Goal: Find specific fact: Find specific page/section

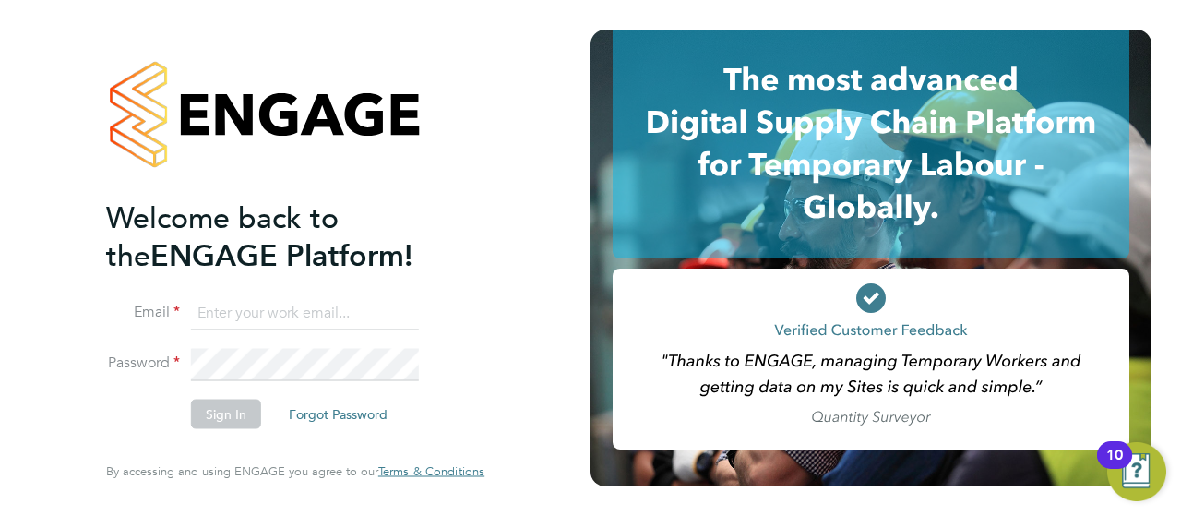
click at [249, 310] on input at bounding box center [305, 312] width 228 height 33
type input "[EMAIL_ADDRESS][PERSON_NAME][DOMAIN_NAME]"
click at [299, 348] on li "Email [EMAIL_ADDRESS][PERSON_NAME][DOMAIN_NAME]" at bounding box center [286, 322] width 360 height 52
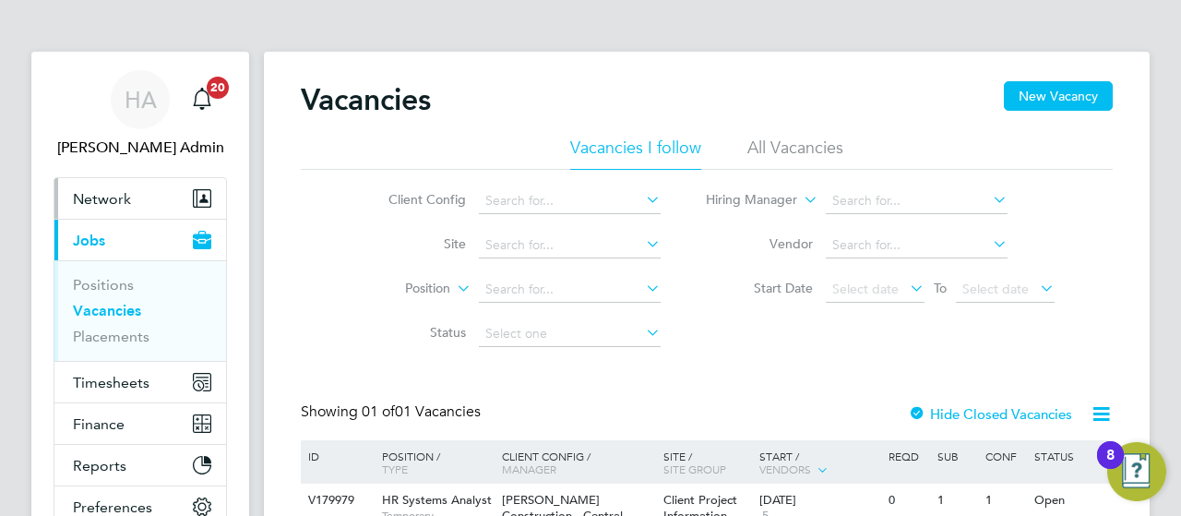
click at [93, 191] on span "Network" at bounding box center [102, 199] width 58 height 18
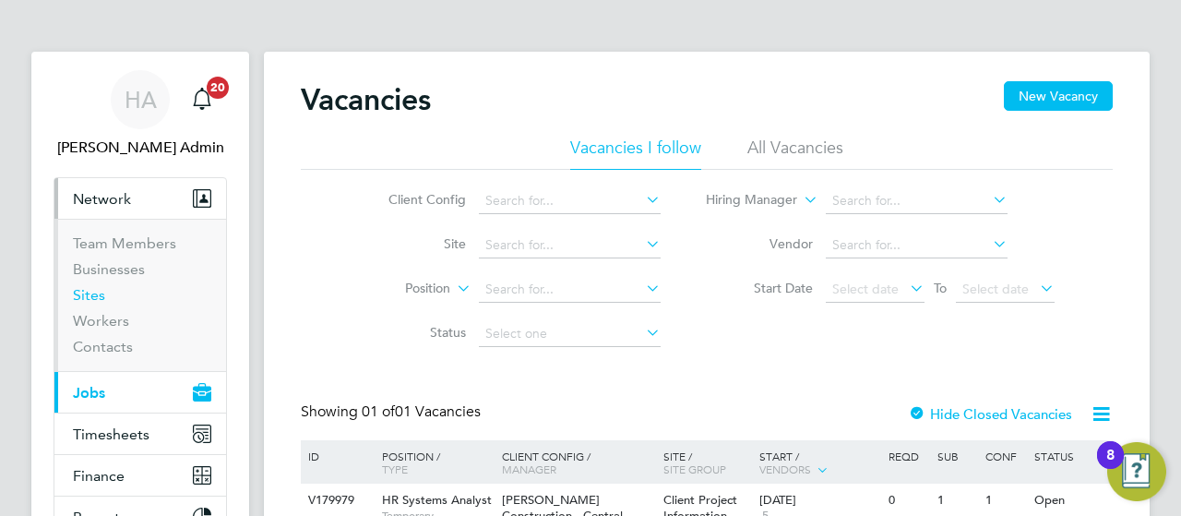
click at [101, 291] on link "Sites" at bounding box center [89, 295] width 32 height 18
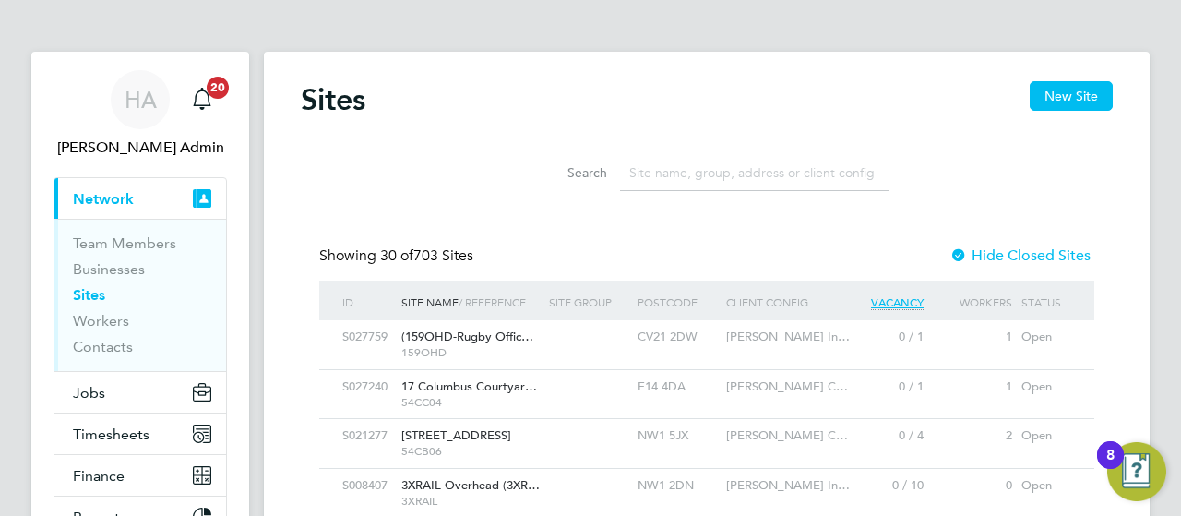
click at [715, 160] on input at bounding box center [754, 173] width 269 height 36
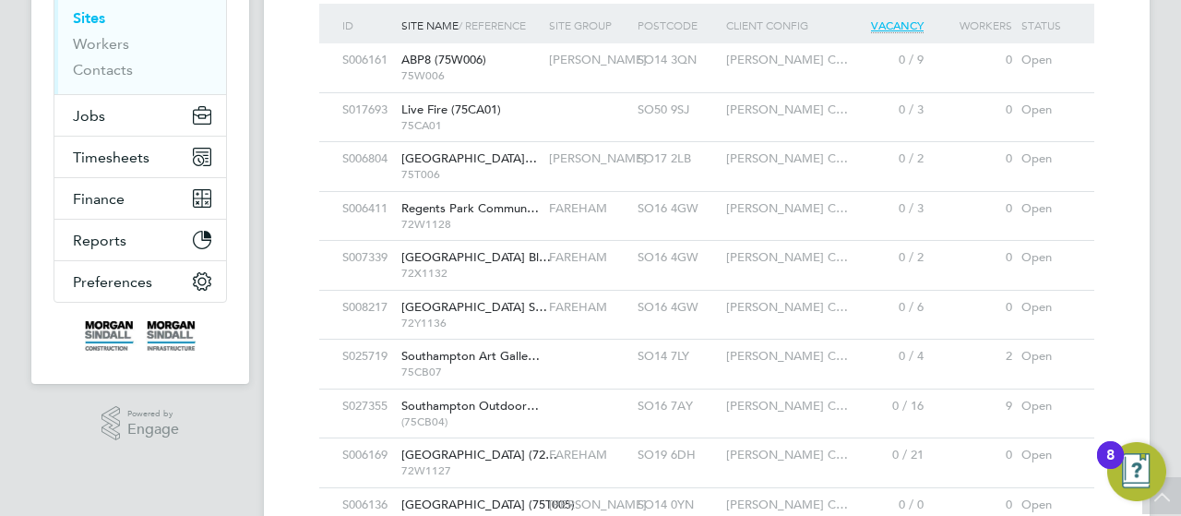
click at [574, 405] on div at bounding box center [588, 406] width 89 height 34
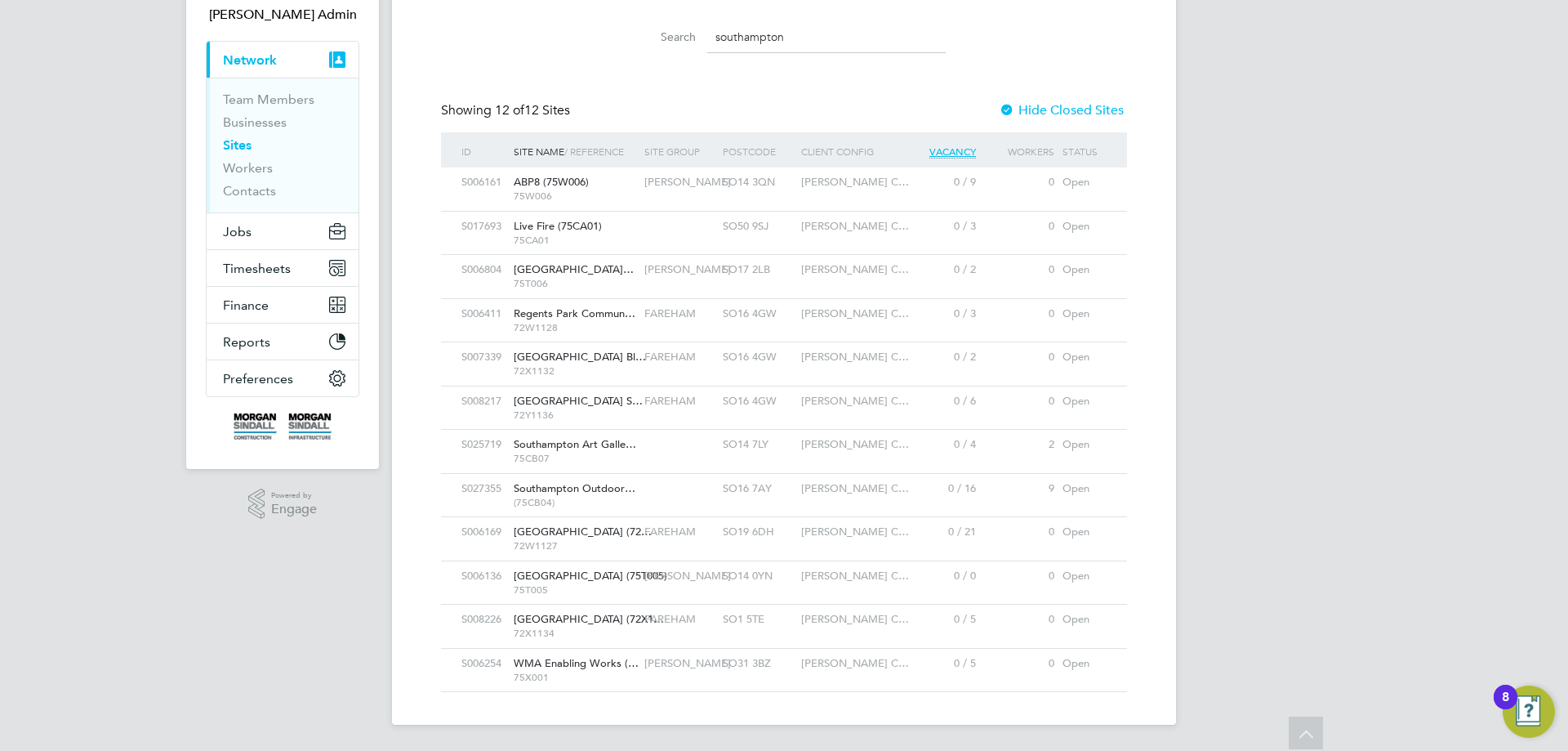
scroll to position [8, 8]
drag, startPoint x: 802, startPoint y: 36, endPoint x: 654, endPoint y: 40, distance: 148.1
click at [655, 40] on div "Search southampton" at bounding box center [784, 37] width 323 height 32
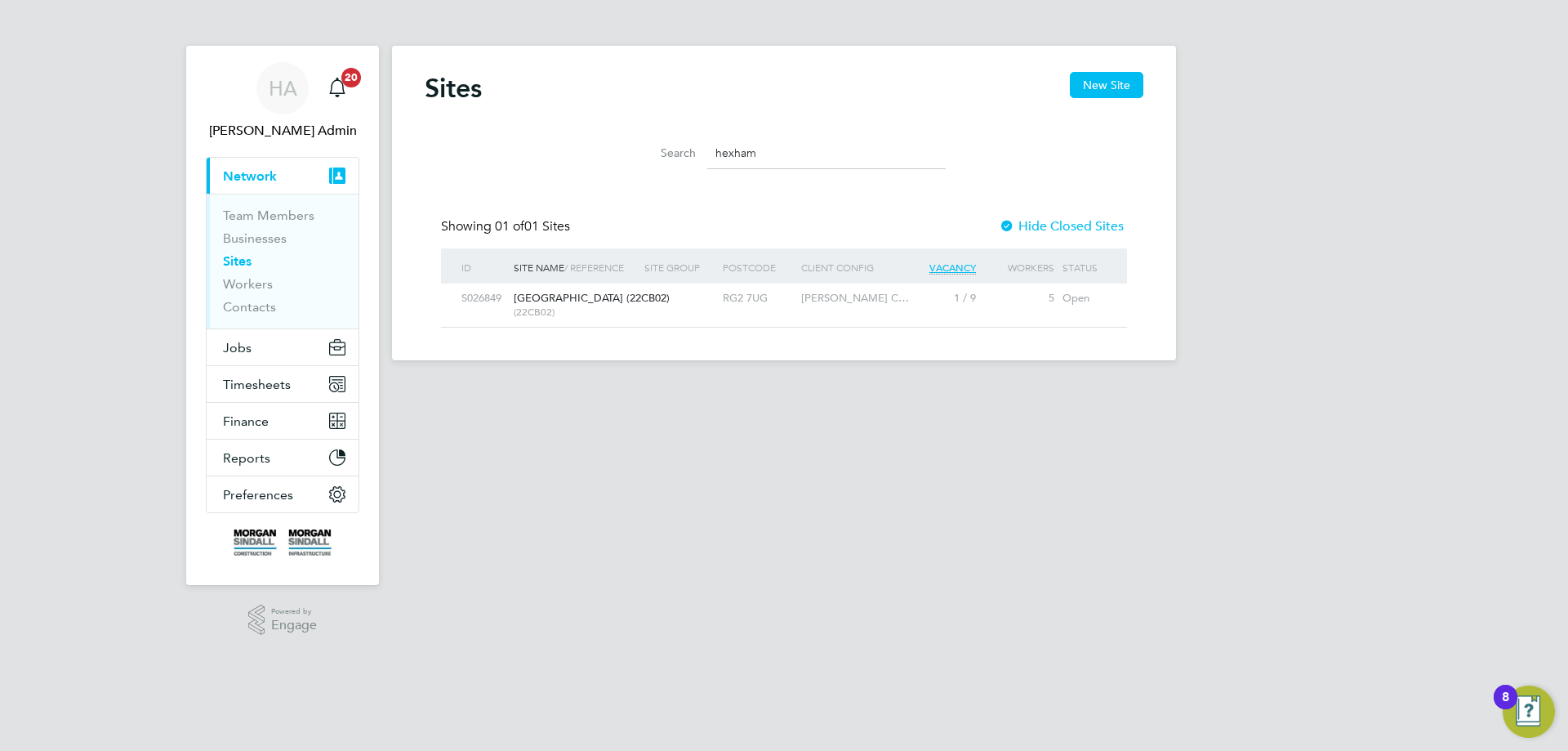
type input "hexham"
click at [619, 296] on span "Hexham Road (22CB02)" at bounding box center [591, 298] width 156 height 14
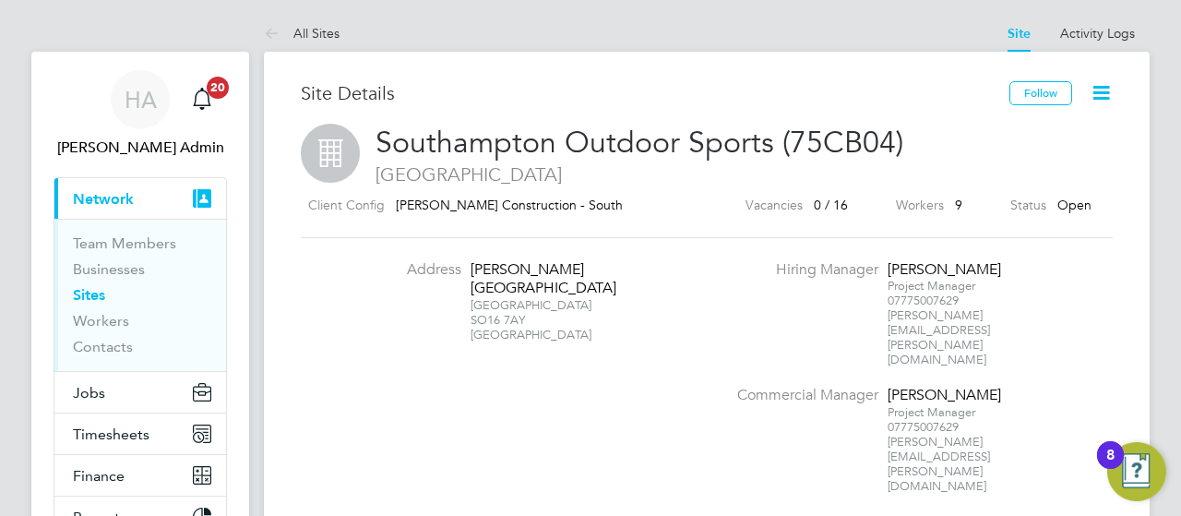
drag, startPoint x: 533, startPoint y: 300, endPoint x: 470, endPoint y: 272, distance: 68.6
click at [470, 272] on div "Thornhill Road Southampton SO16 7AY United Kingdom" at bounding box center [527, 301] width 115 height 83
copy div "Thornhill Road Southampton SO16 7AY"
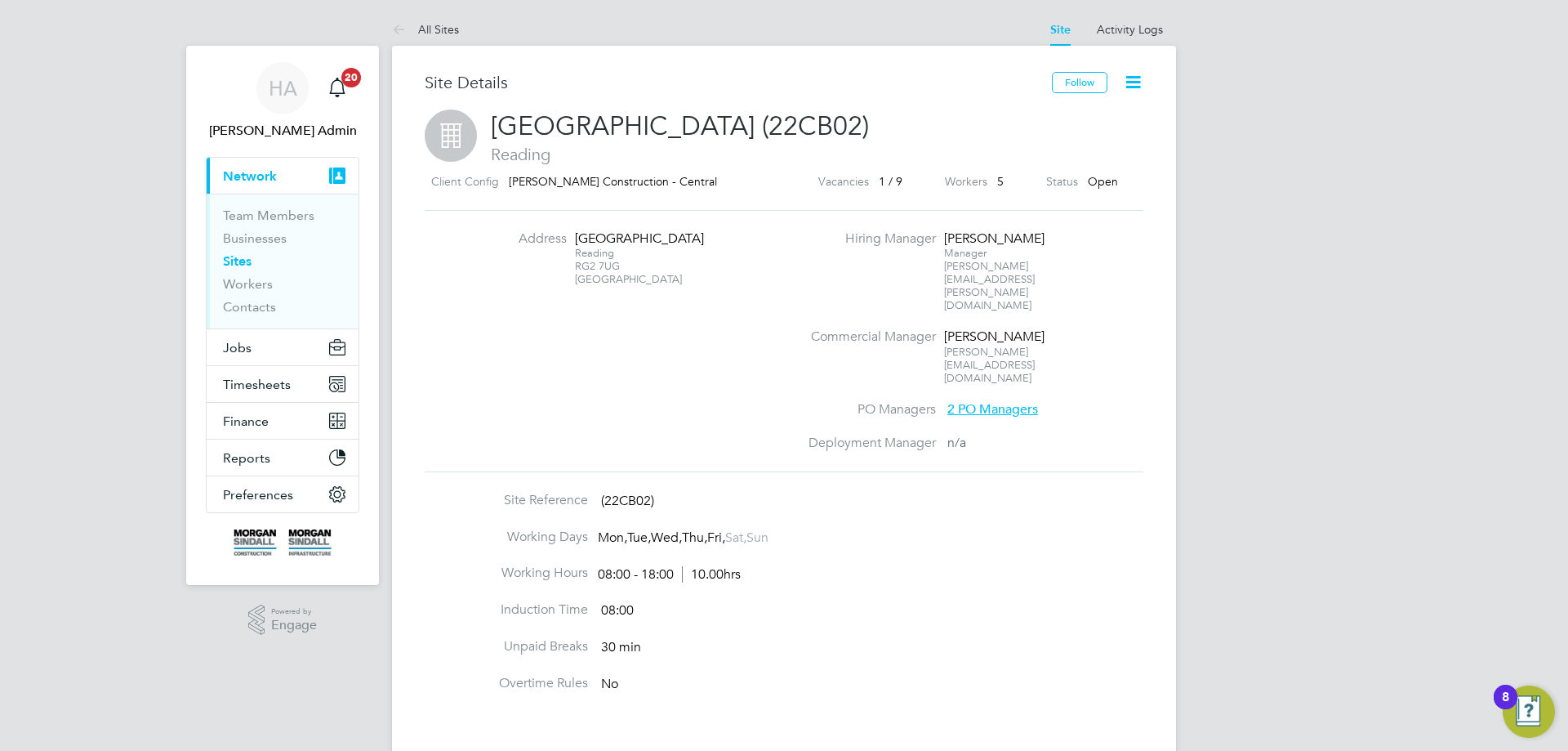
drag, startPoint x: 606, startPoint y: 262, endPoint x: 573, endPoint y: 244, distance: 37.6
click at [573, 244] on li "Address [STREET_ADDRESS]" at bounding box center [637, 267] width 321 height 73
copy div "[STREET_ADDRESS]"
